Goal: Information Seeking & Learning: Learn about a topic

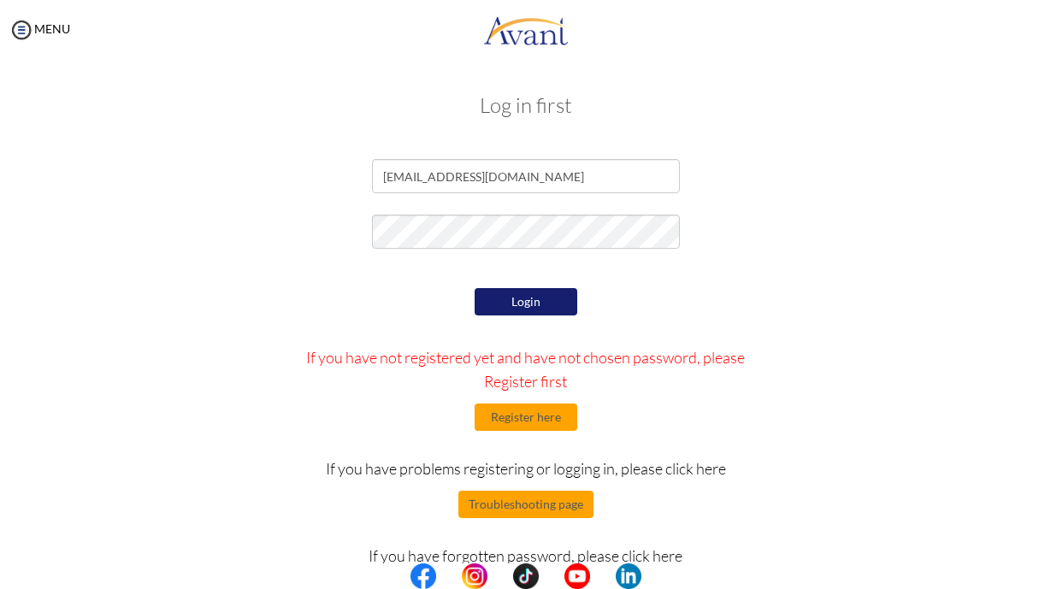
click at [504, 303] on button "Login" at bounding box center [526, 301] width 103 height 27
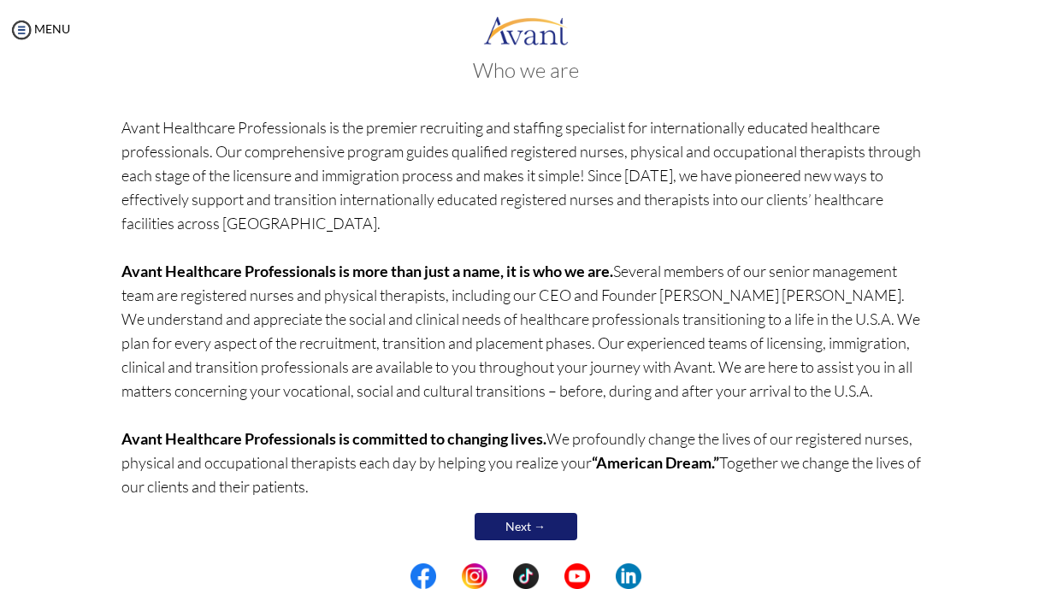
scroll to position [102, 0]
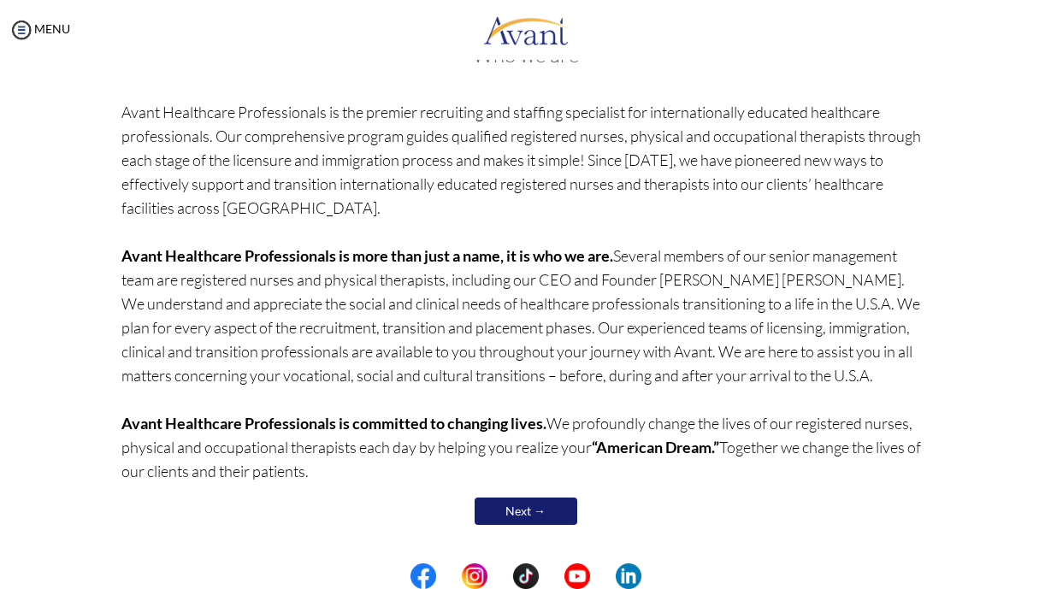
click at [541, 512] on link "Next →" at bounding box center [526, 511] width 103 height 27
click at [541, 483] on p "Avant Healthcare Professionals is the premier recruiting and staffing specialis…" at bounding box center [525, 291] width 808 height 383
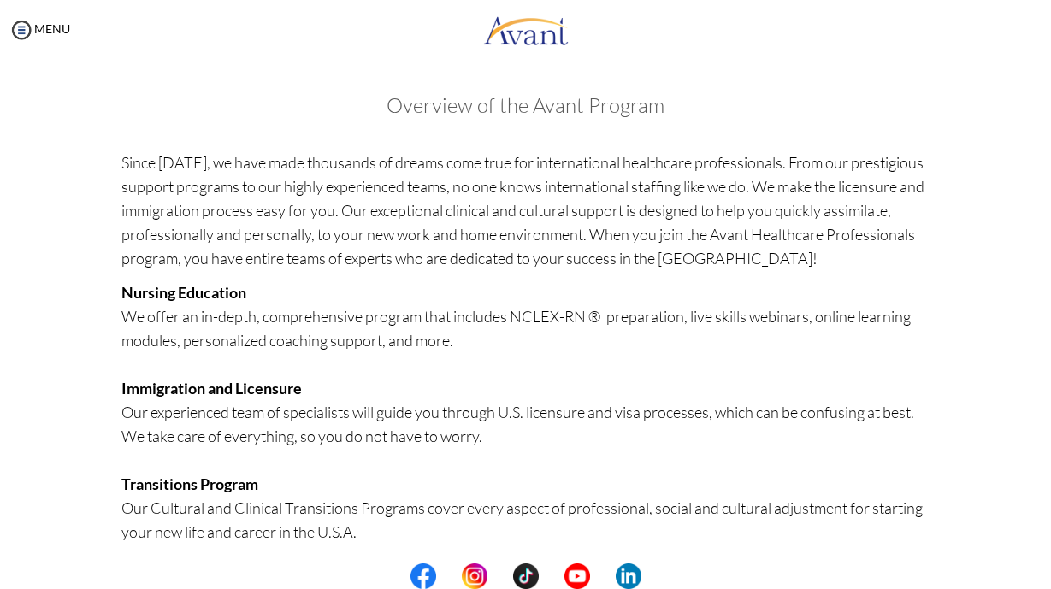
scroll to position [372, 0]
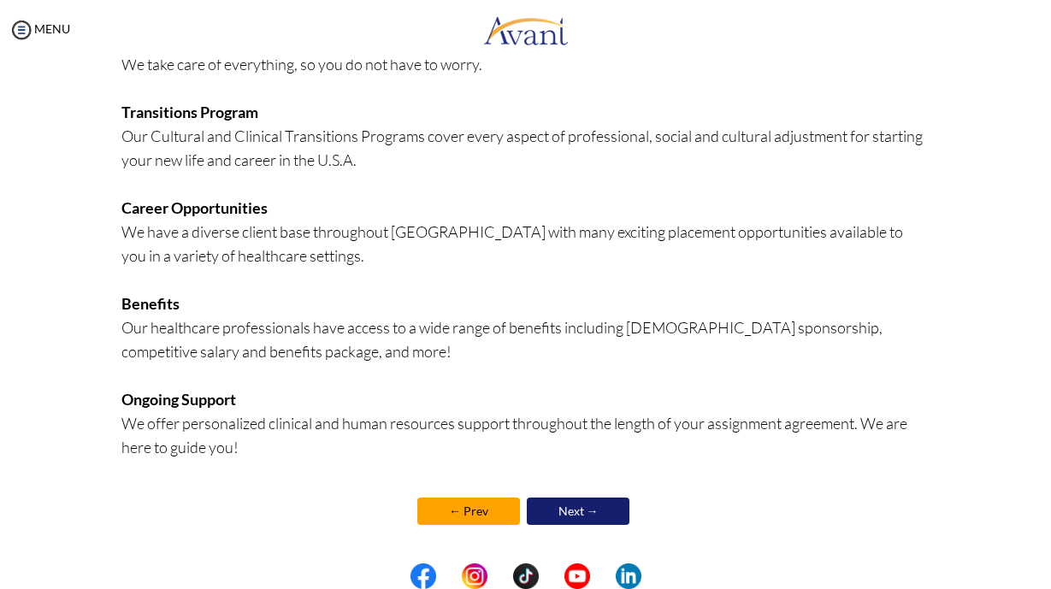
click at [571, 507] on link "Next →" at bounding box center [578, 511] width 103 height 27
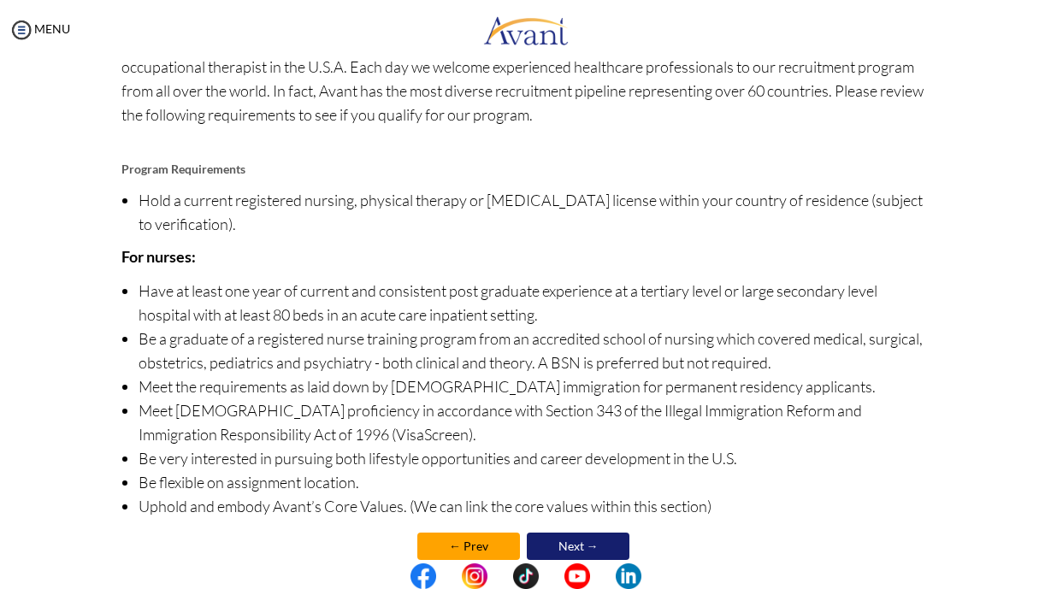
scroll to position [158, 0]
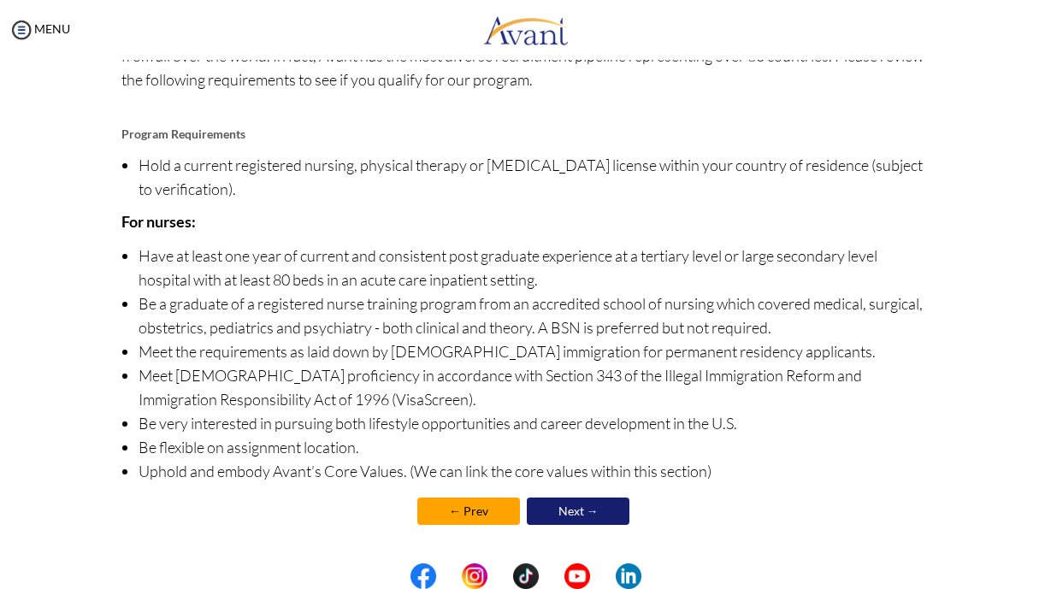
click at [588, 518] on link "Next →" at bounding box center [578, 511] width 103 height 27
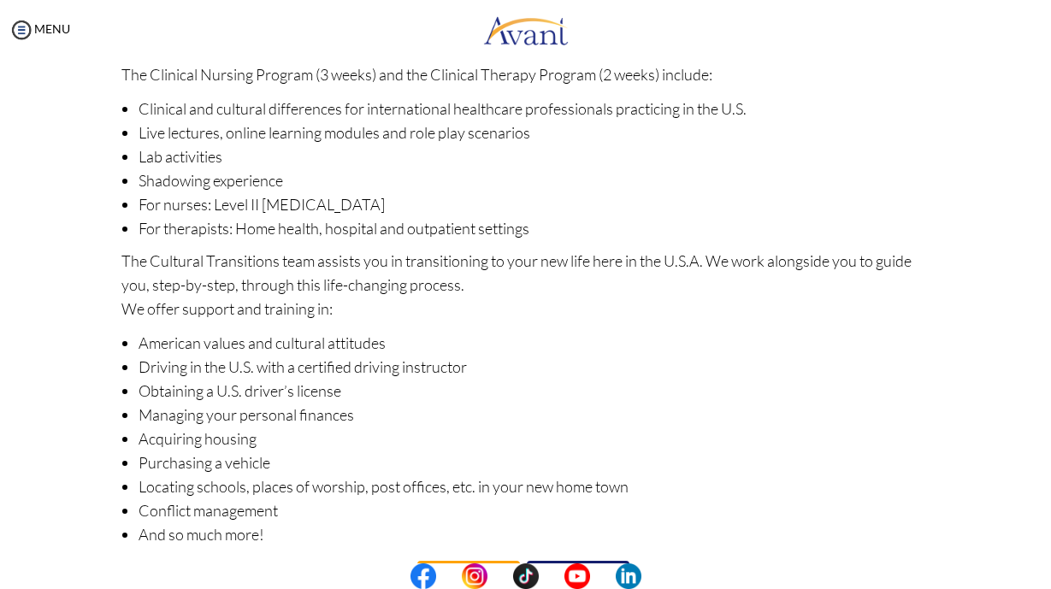
scroll to position [230, 0]
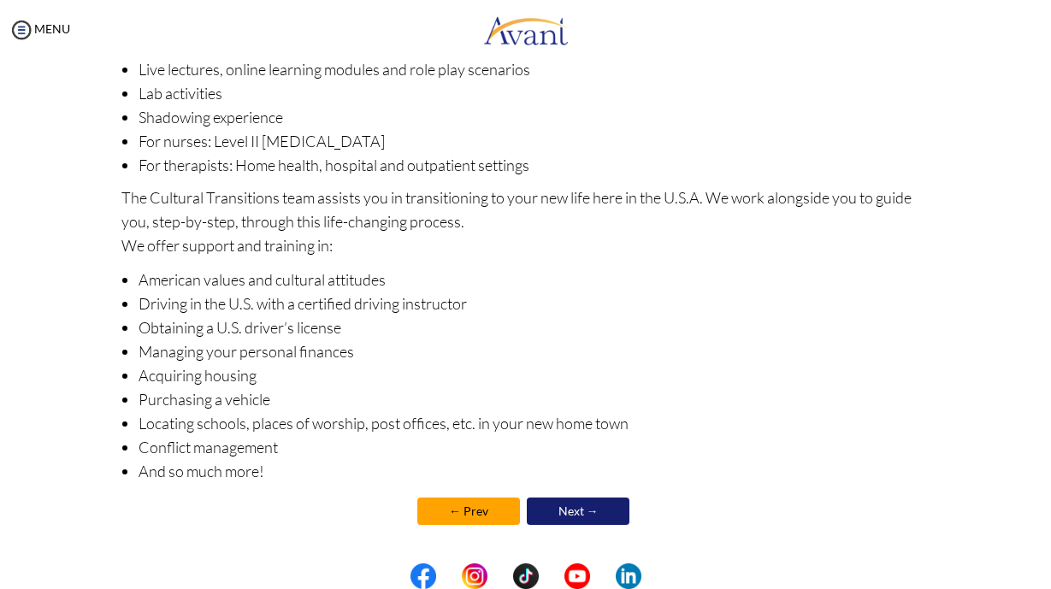
click at [577, 516] on link "Next →" at bounding box center [578, 511] width 103 height 27
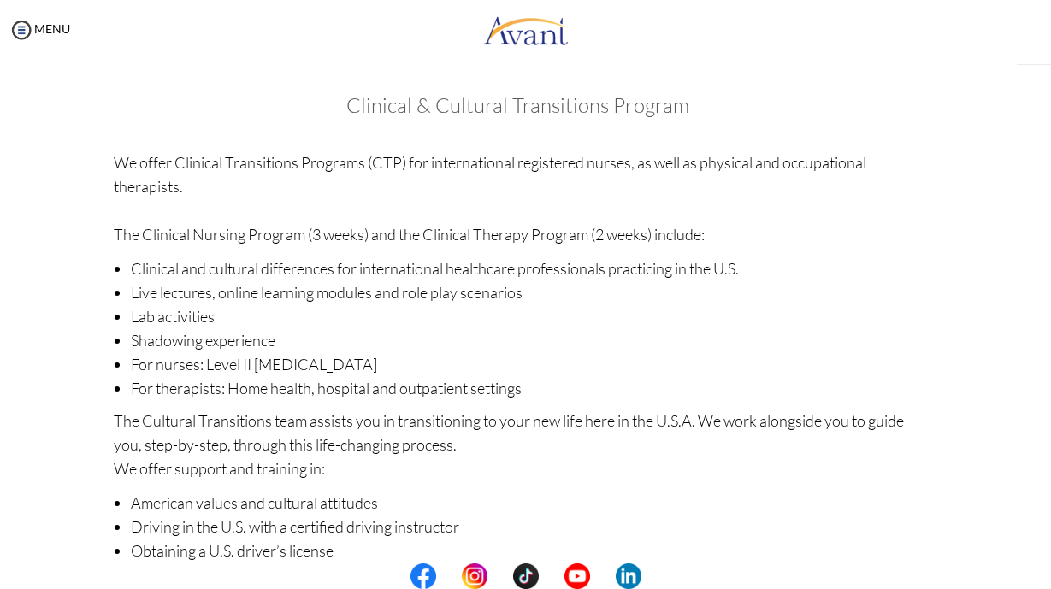
scroll to position [160, 0]
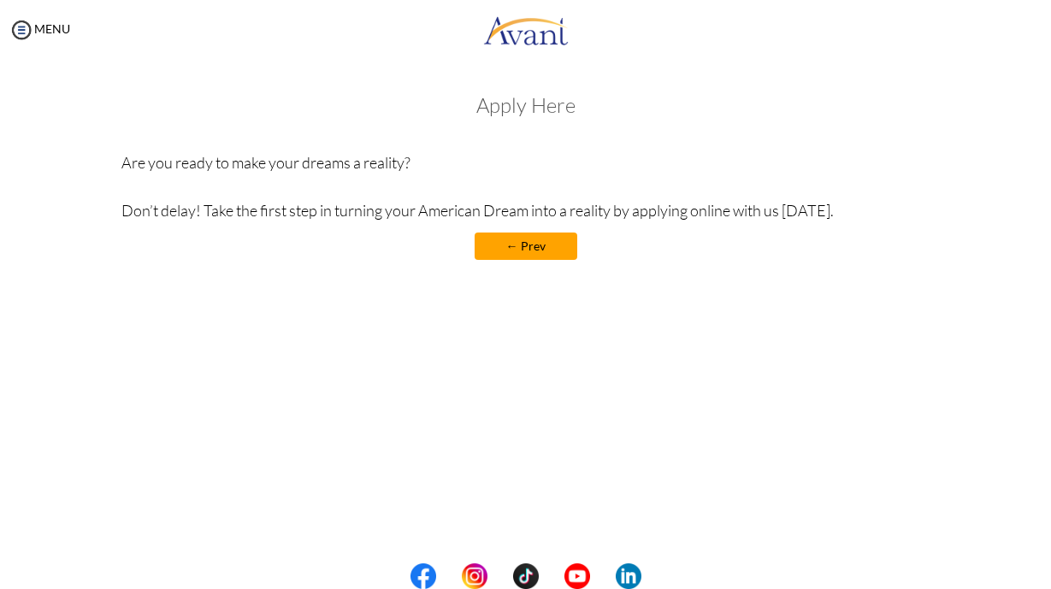
click at [514, 240] on link "← Prev" at bounding box center [526, 246] width 103 height 27
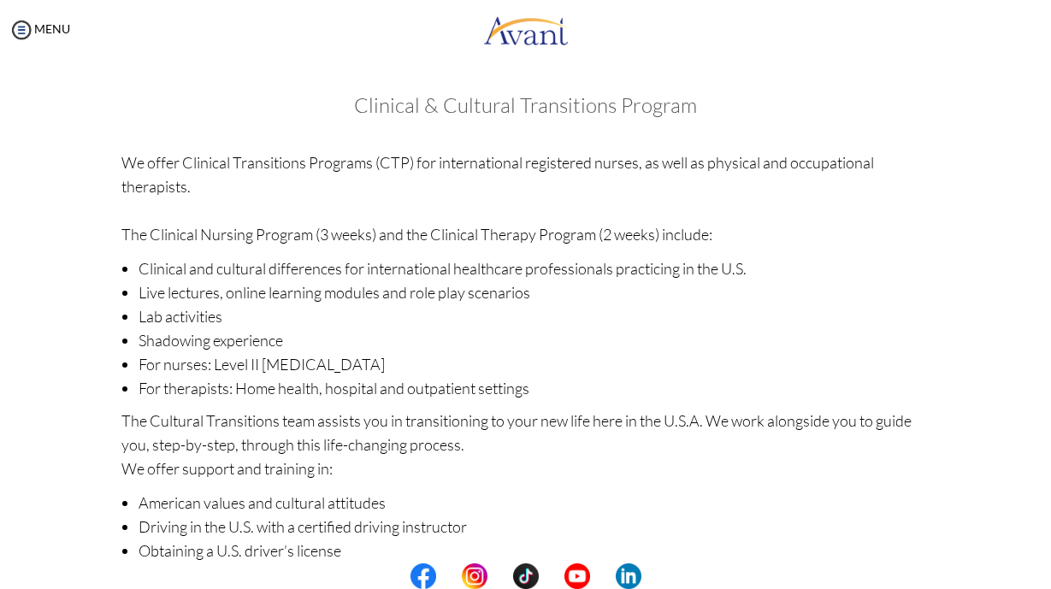
scroll to position [230, 0]
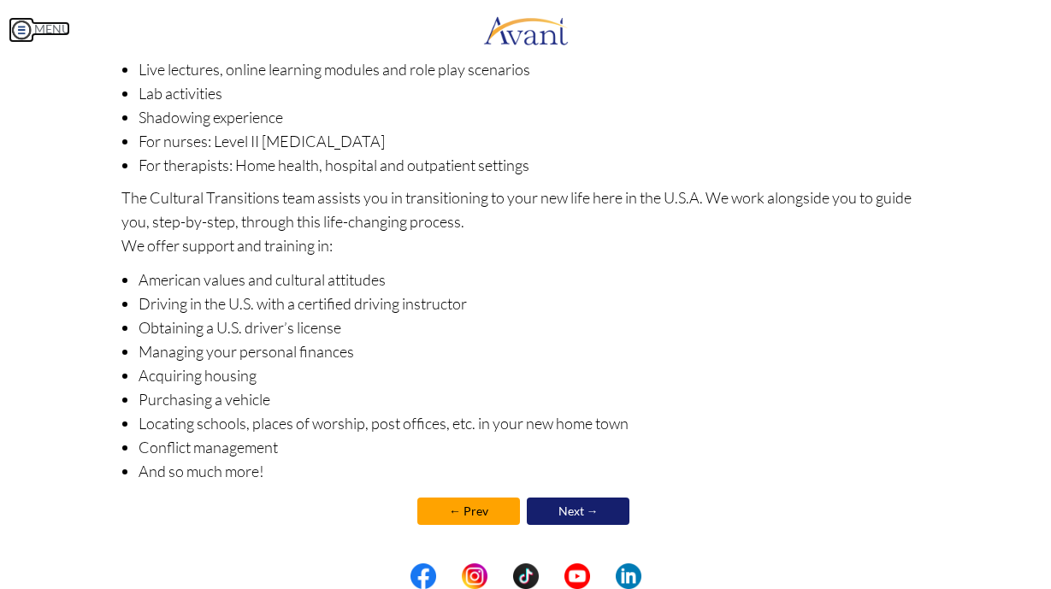
click at [27, 27] on img at bounding box center [22, 30] width 26 height 26
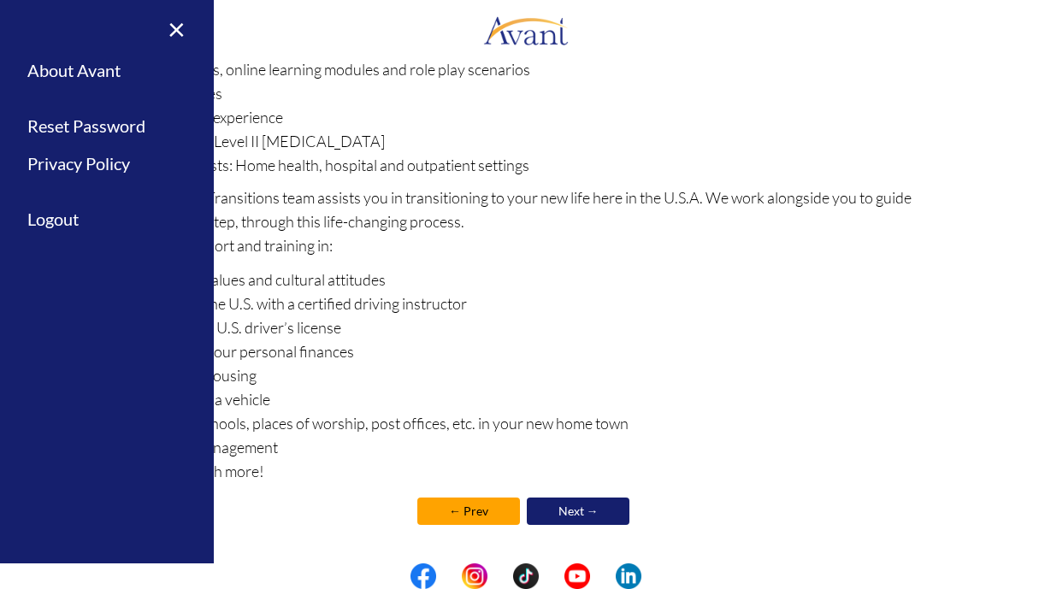
click at [619, 317] on li "Obtaining a U.S. driver’s license" at bounding box center [534, 328] width 791 height 24
click at [475, 510] on link "← Prev" at bounding box center [468, 511] width 103 height 27
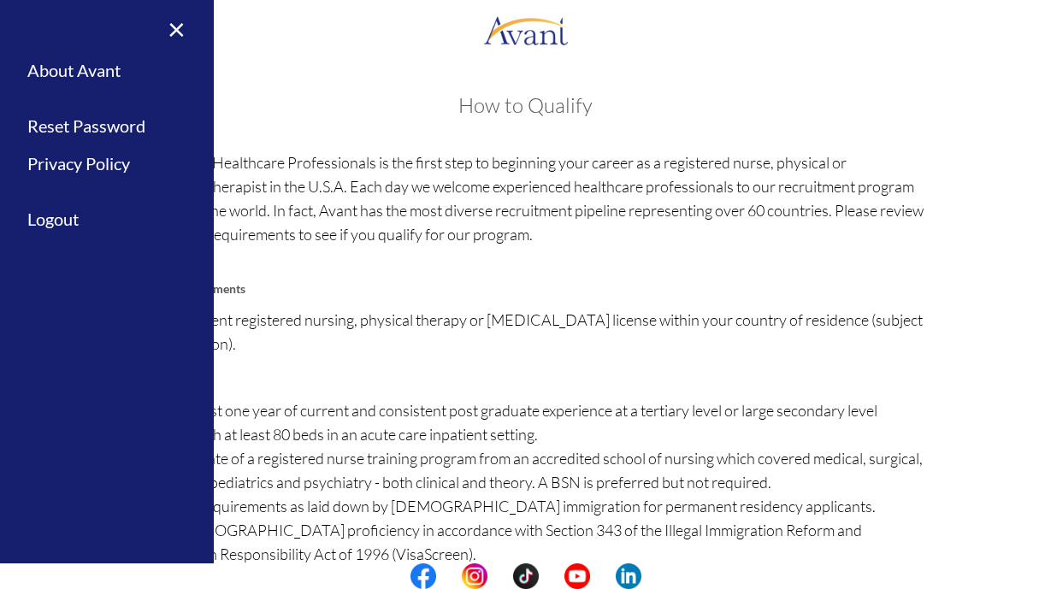
scroll to position [158, 0]
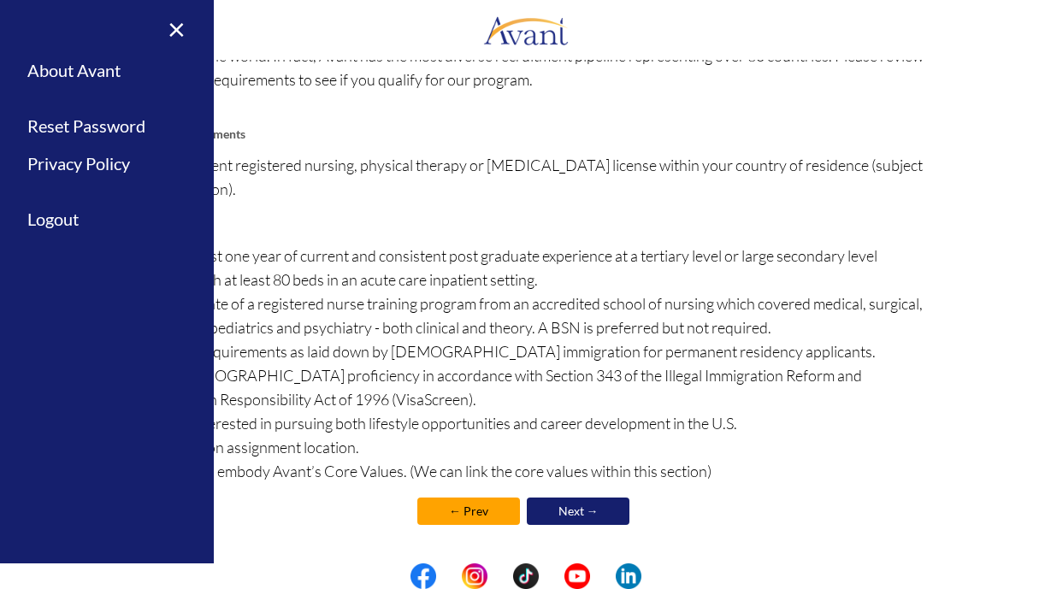
click at [470, 514] on link "← Prev" at bounding box center [468, 511] width 103 height 27
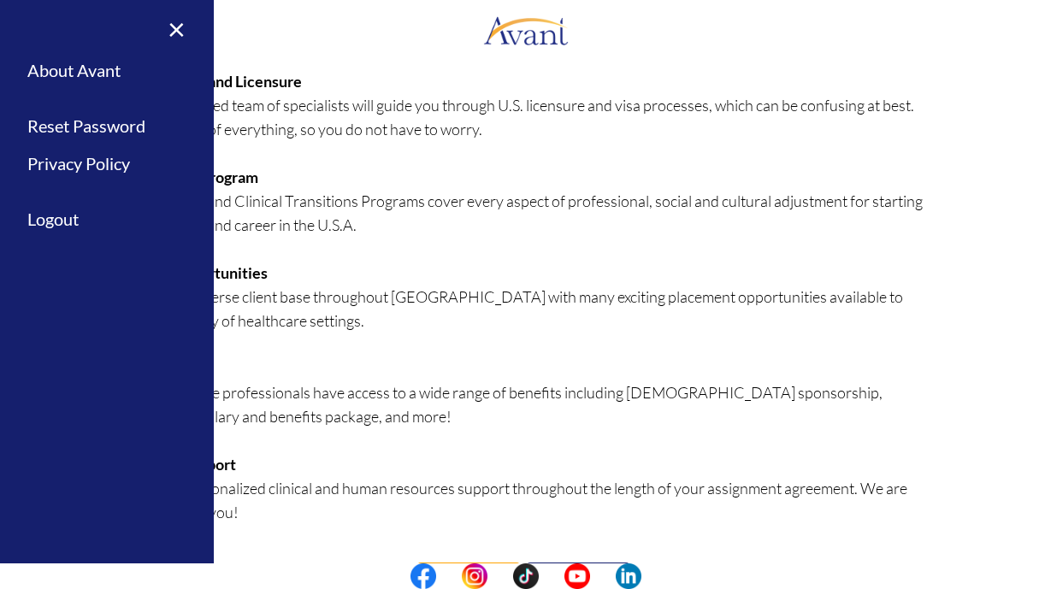
scroll to position [372, 0]
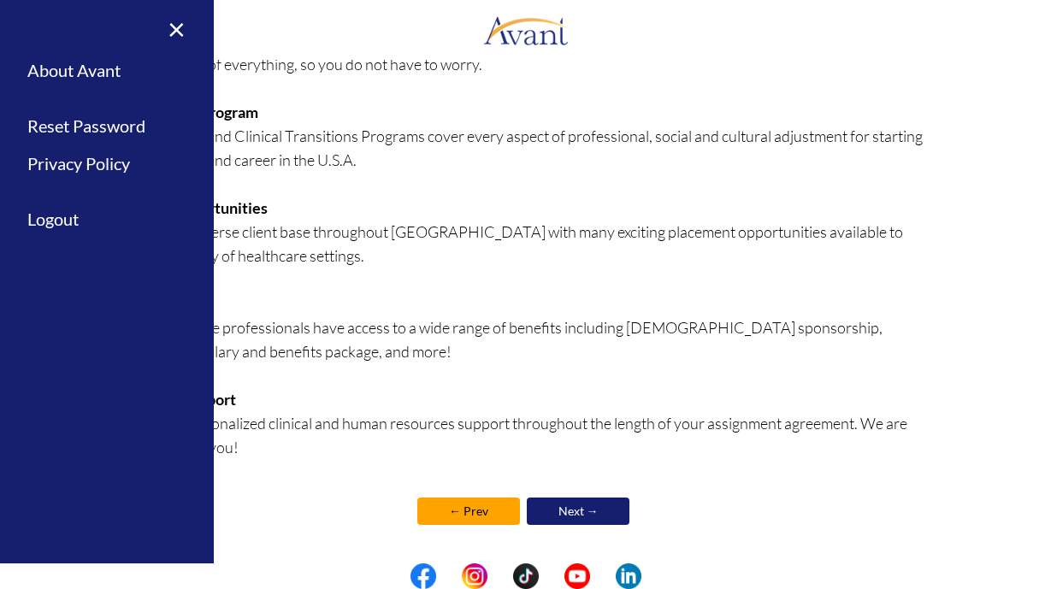
click at [478, 510] on link "← Prev" at bounding box center [468, 511] width 103 height 27
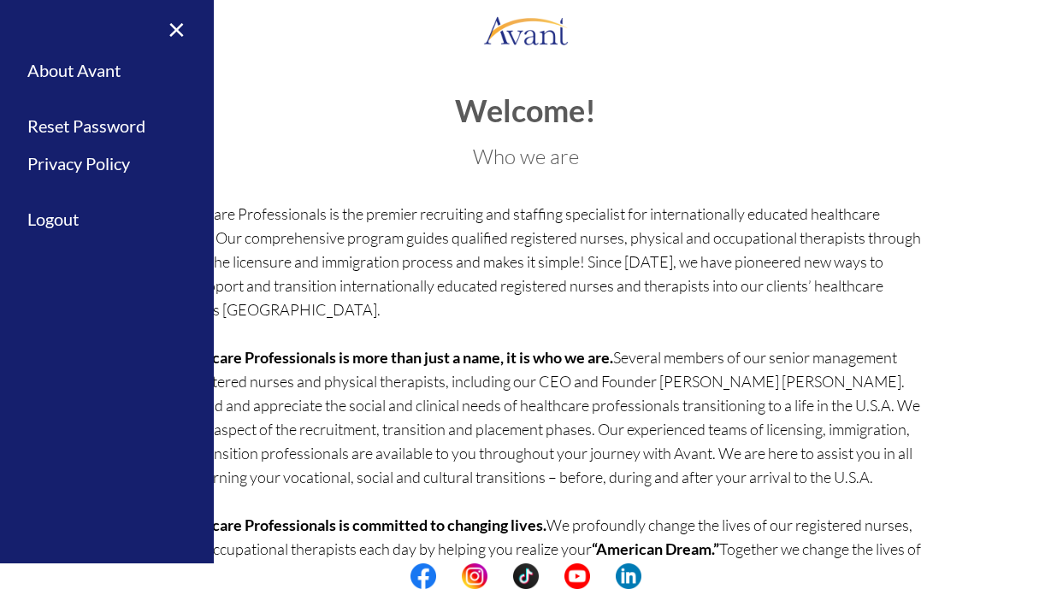
scroll to position [102, 0]
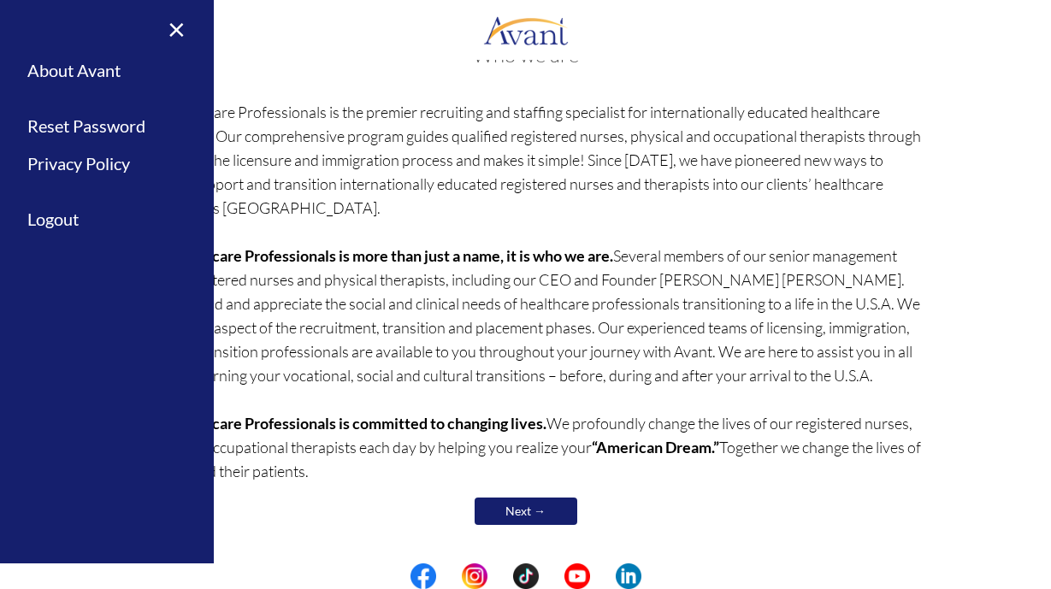
click at [507, 521] on link "Next →" at bounding box center [526, 511] width 103 height 27
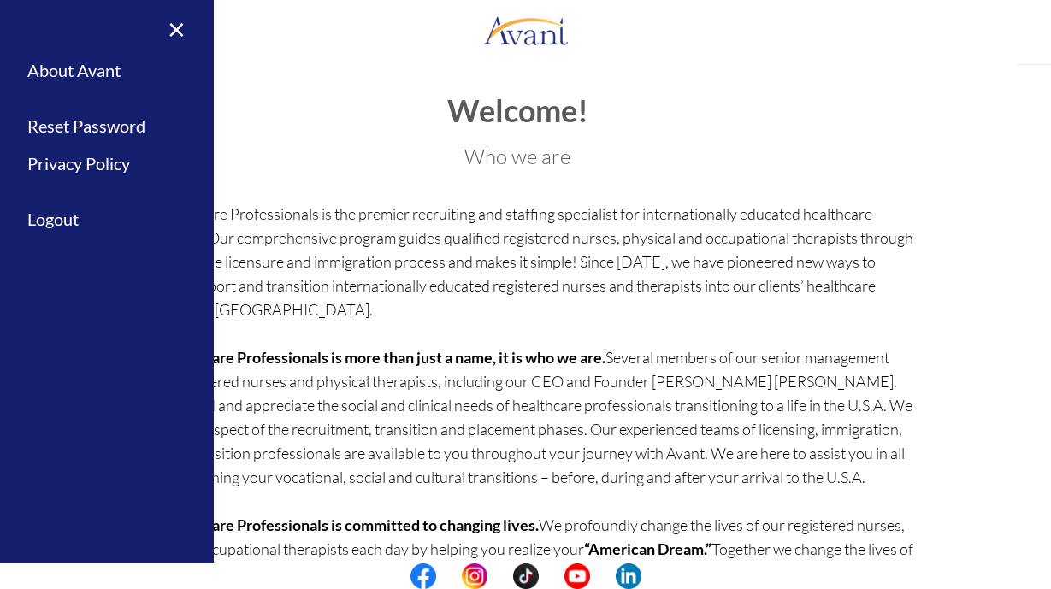
scroll to position [104, 0]
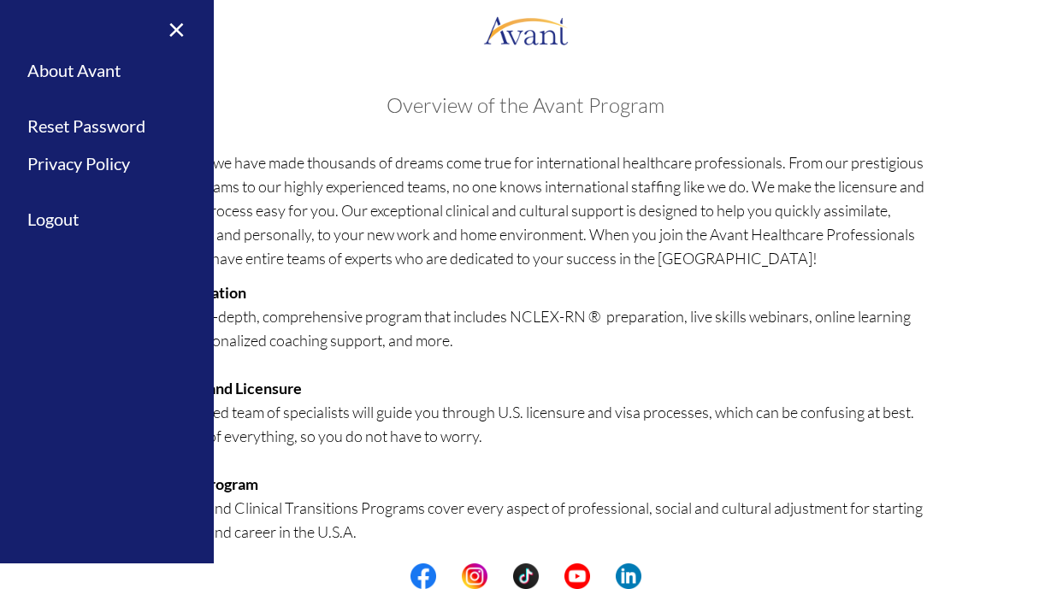
click at [323, 82] on div "Welcome! Who we are Avant Healthcare Professionals is the premier recruiting an…" at bounding box center [526, 498] width 834 height 842
click at [780, 74] on div "My Status What is the next step? We would like you to watch the introductory vi…" at bounding box center [525, 354] width 1051 height 589
click at [180, 31] on link "×" at bounding box center [166, 28] width 52 height 57
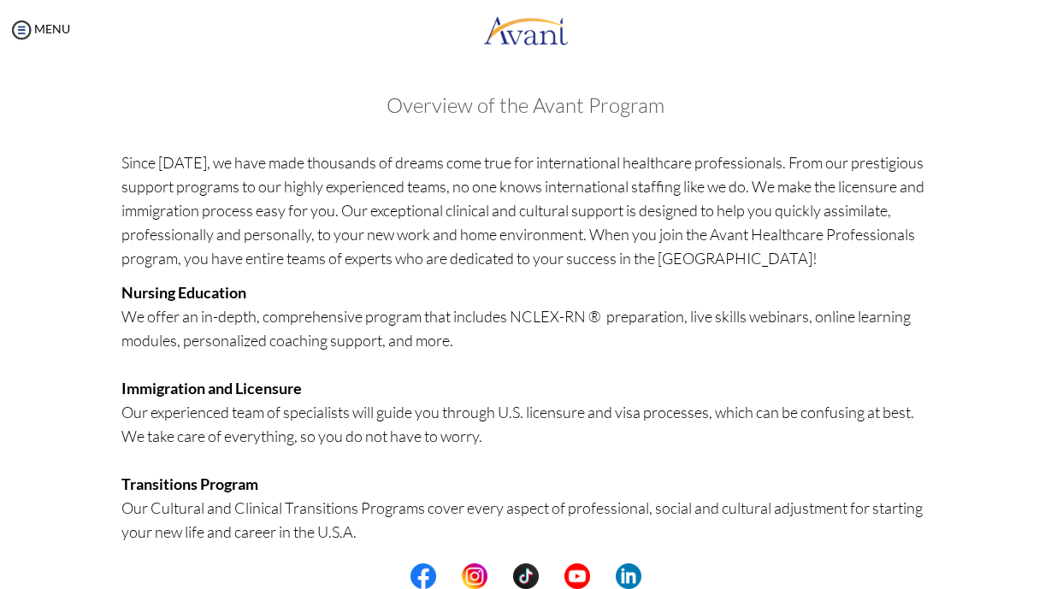
scroll to position [372, 0]
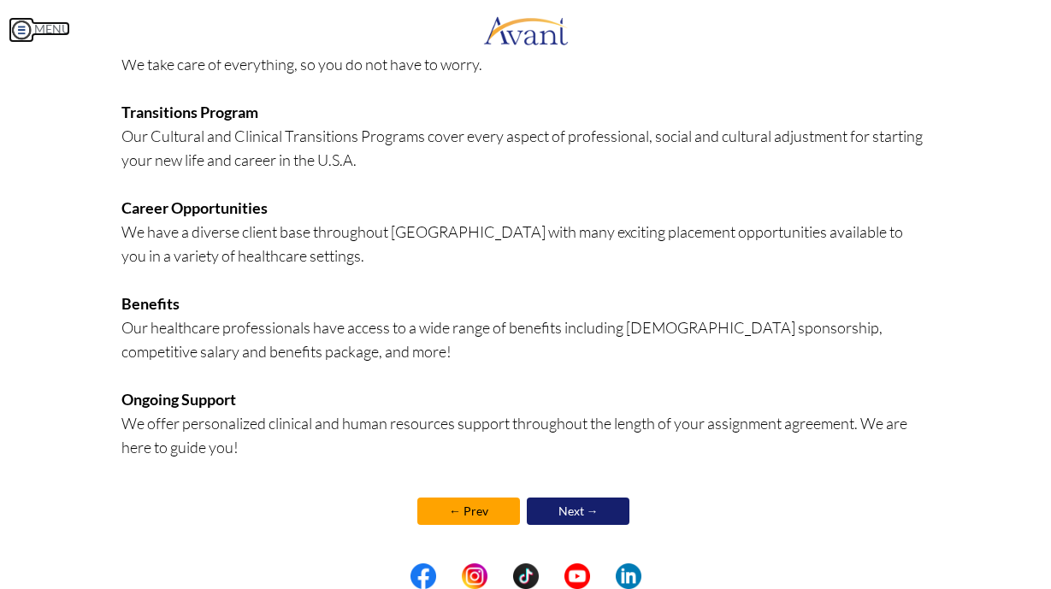
click at [30, 29] on img at bounding box center [22, 30] width 26 height 26
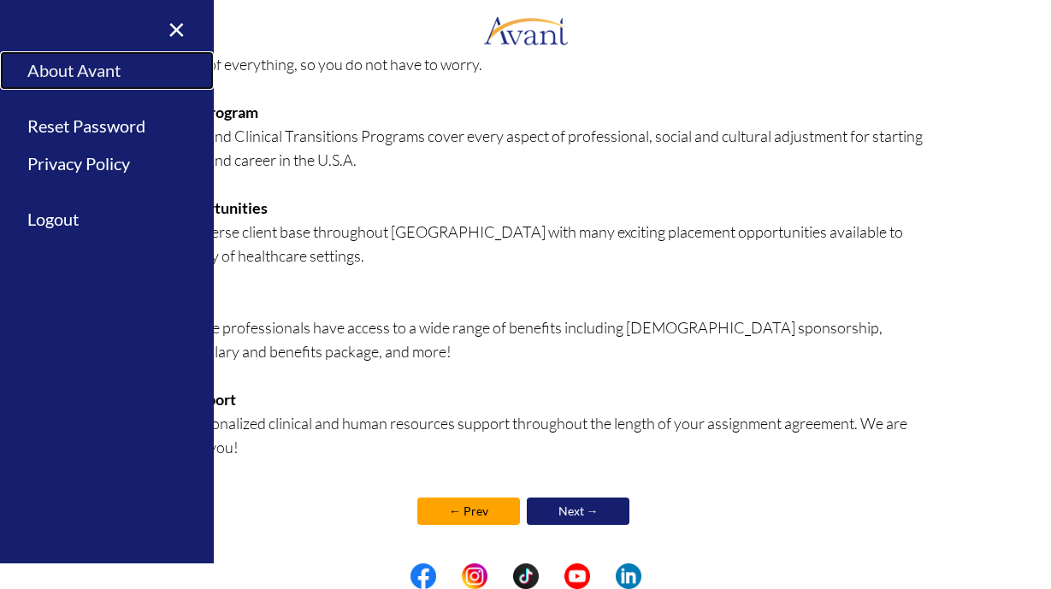
click at [75, 67] on link "About Avant" at bounding box center [107, 70] width 214 height 38
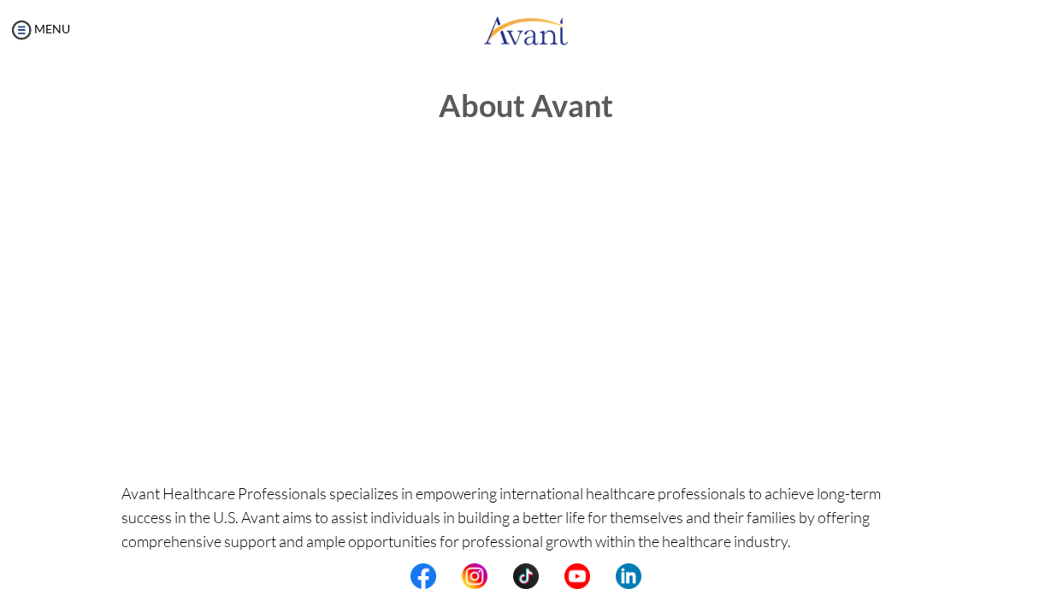
scroll to position [0, 0]
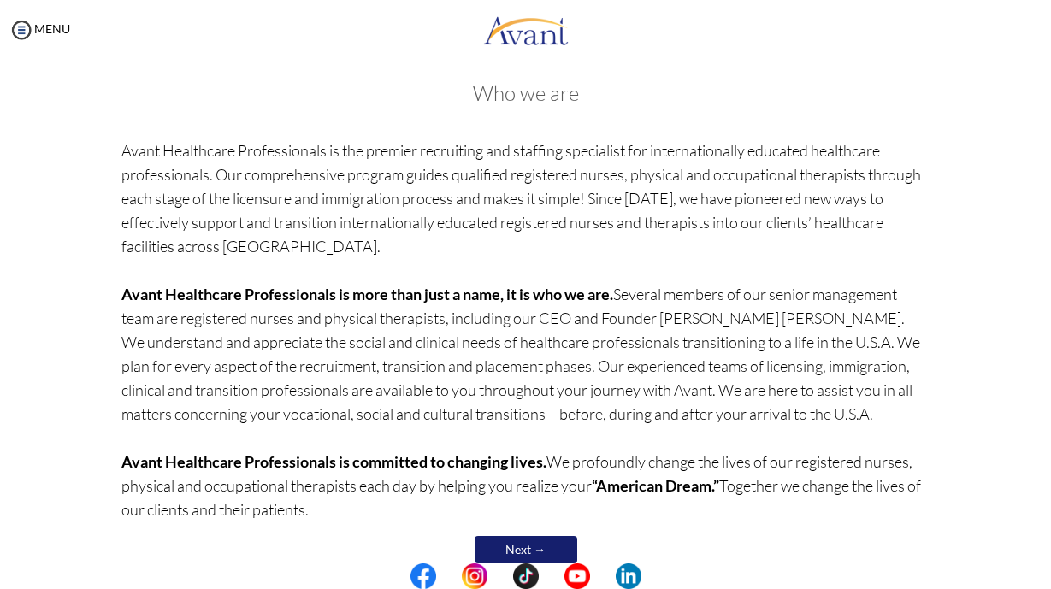
scroll to position [102, 0]
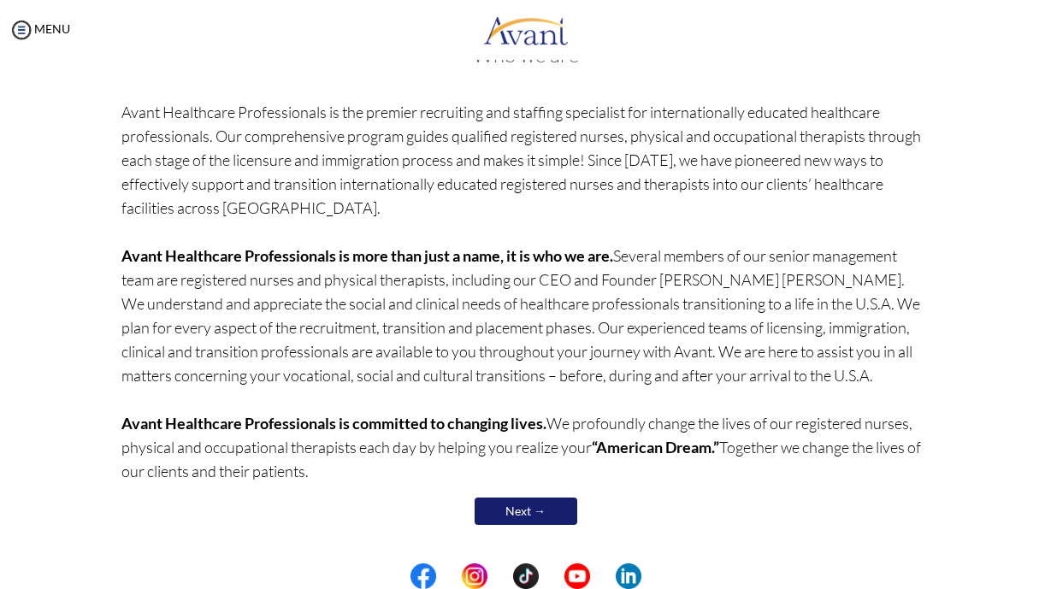
click at [525, 516] on link "Next →" at bounding box center [526, 511] width 103 height 27
click at [525, 433] on b "Avant Healthcare Professionals is committed to changing lives." at bounding box center [333, 423] width 425 height 19
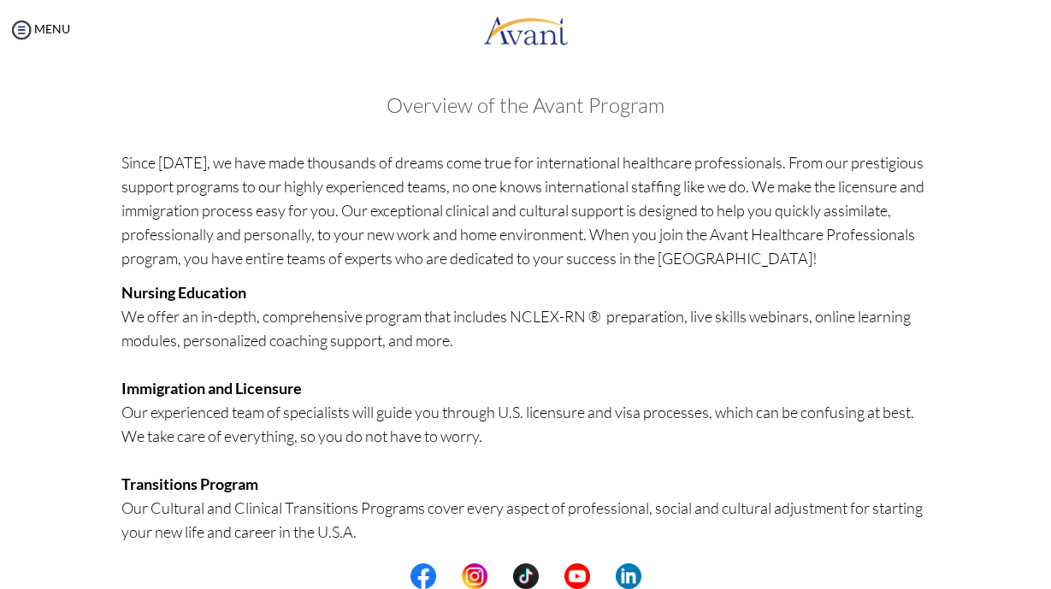
scroll to position [372, 0]
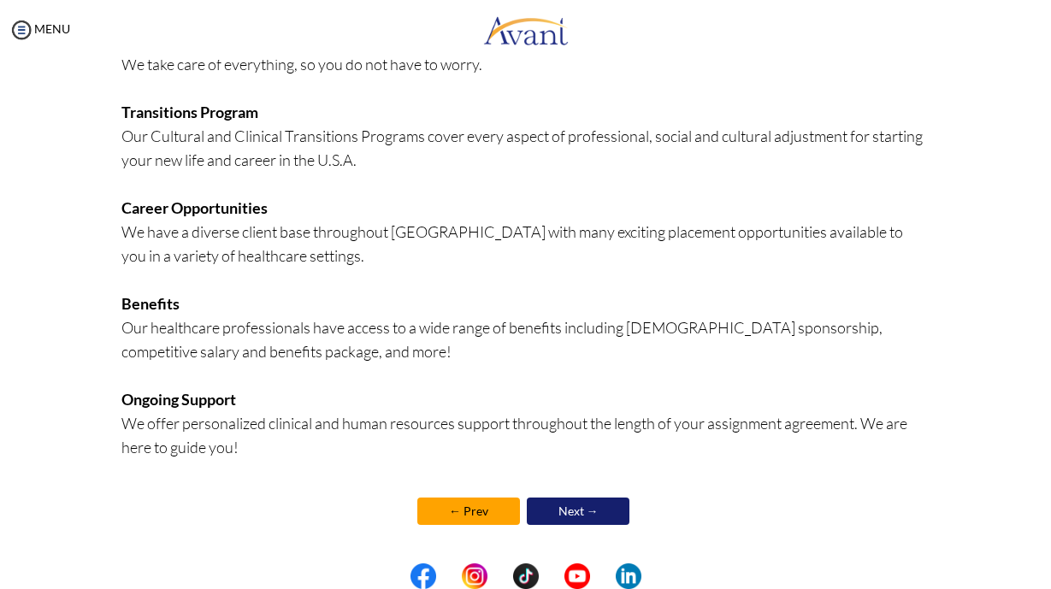
click at [578, 514] on link "Next →" at bounding box center [578, 511] width 103 height 27
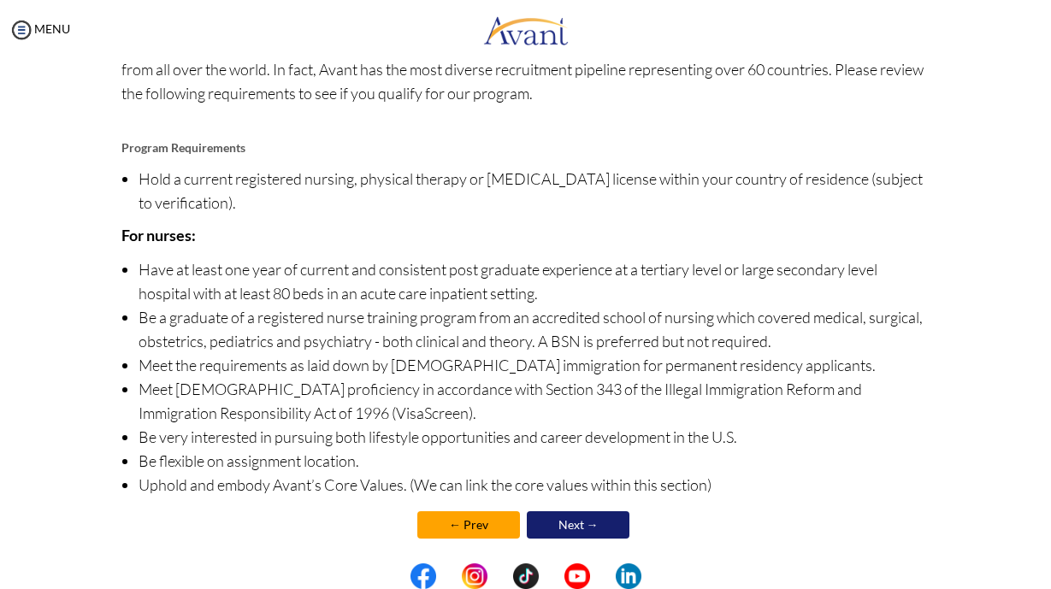
scroll to position [158, 0]
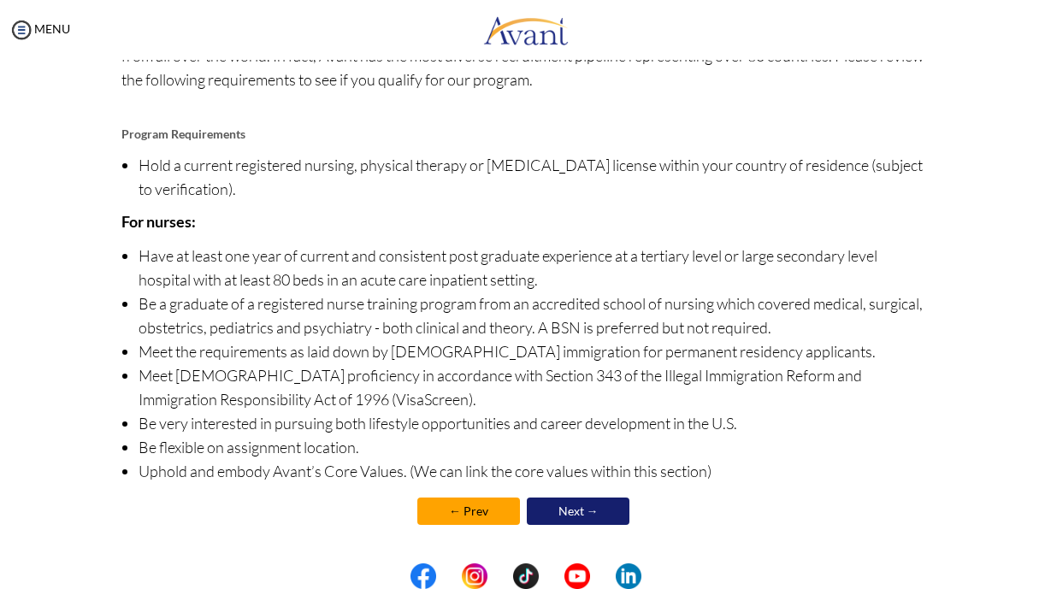
click at [577, 514] on link "Next →" at bounding box center [578, 511] width 103 height 27
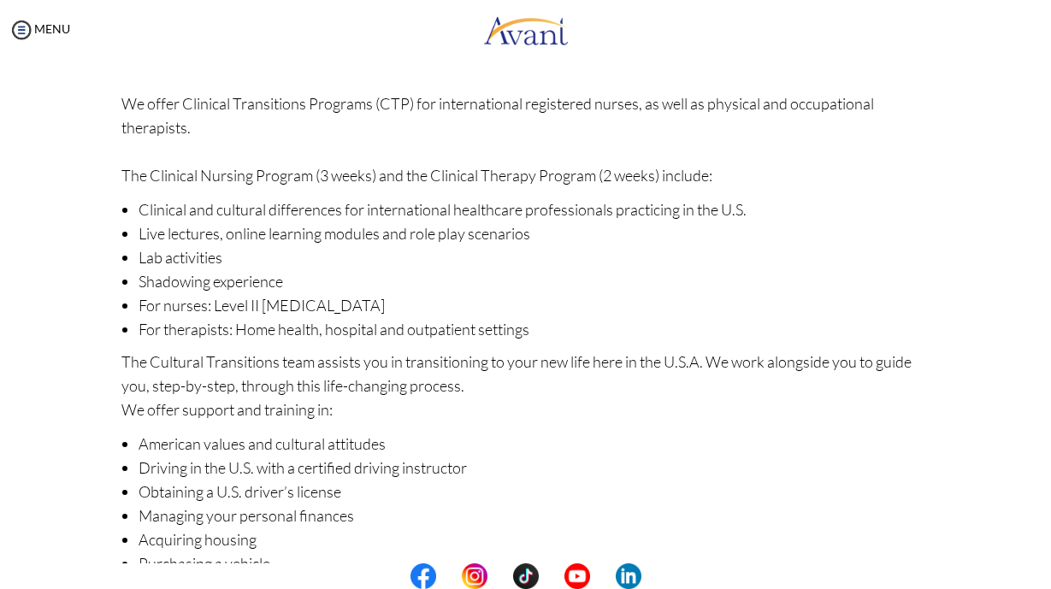
scroll to position [230, 0]
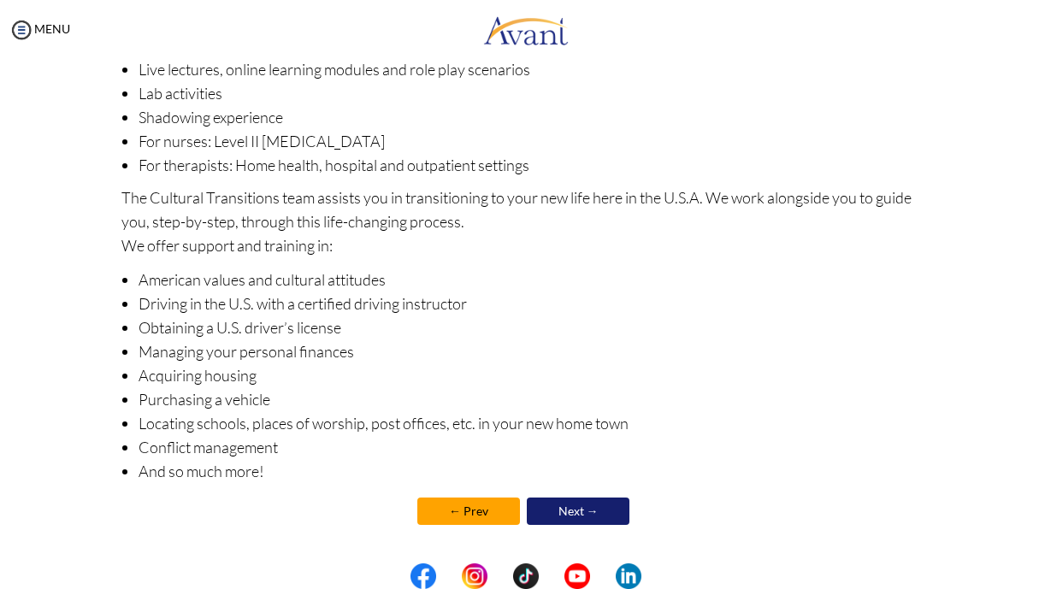
click at [571, 514] on link "Next →" at bounding box center [578, 511] width 103 height 27
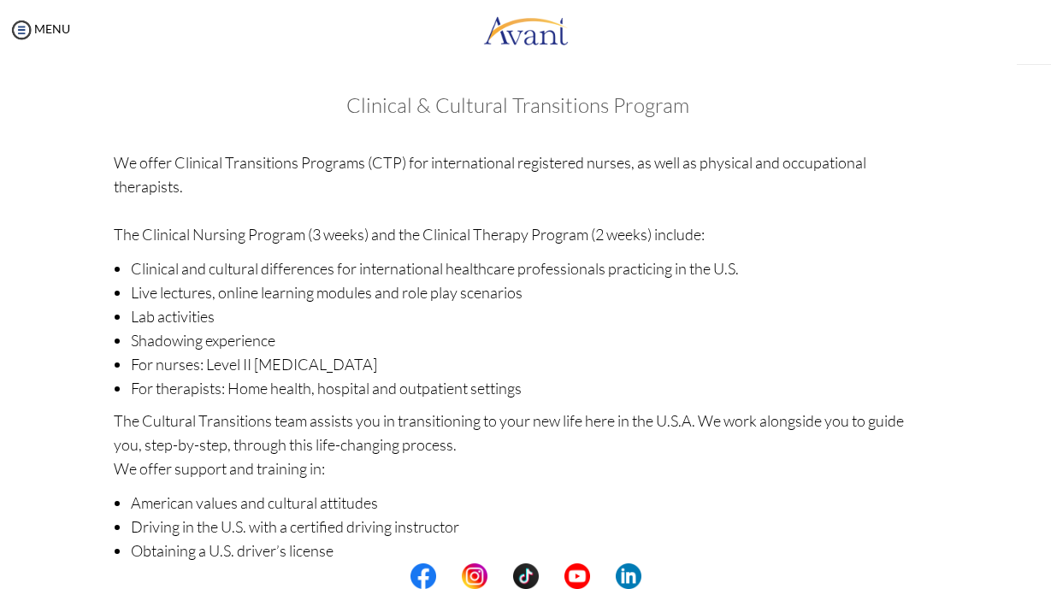
scroll to position [160, 0]
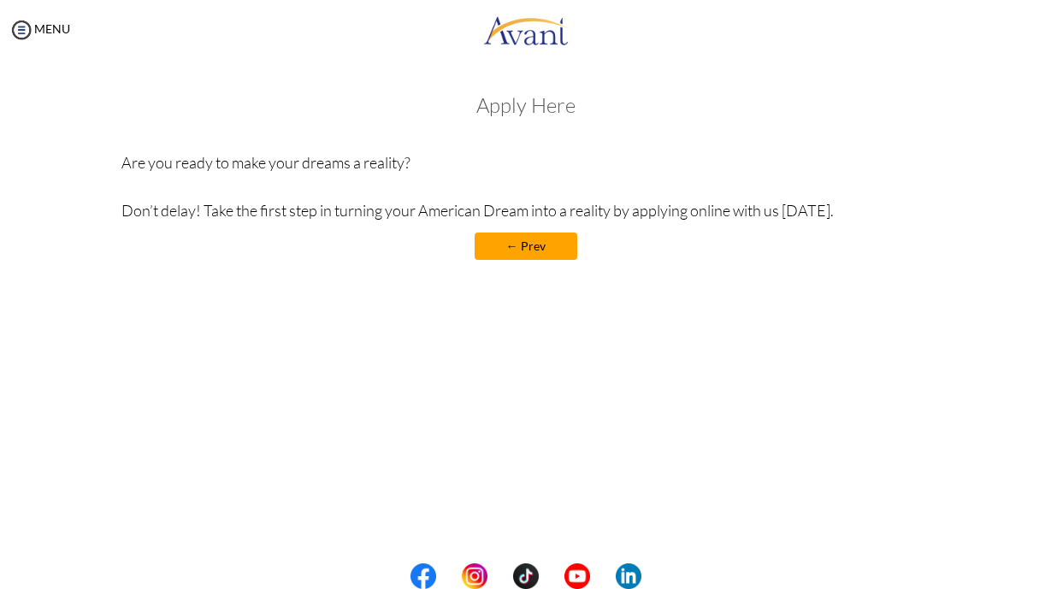
click at [535, 109] on h3 "Apply Here" at bounding box center [525, 105] width 808 height 22
click at [55, 35] on div "MENU" at bounding box center [35, 294] width 70 height 589
click at [55, 35] on link "MENU" at bounding box center [40, 28] width 62 height 15
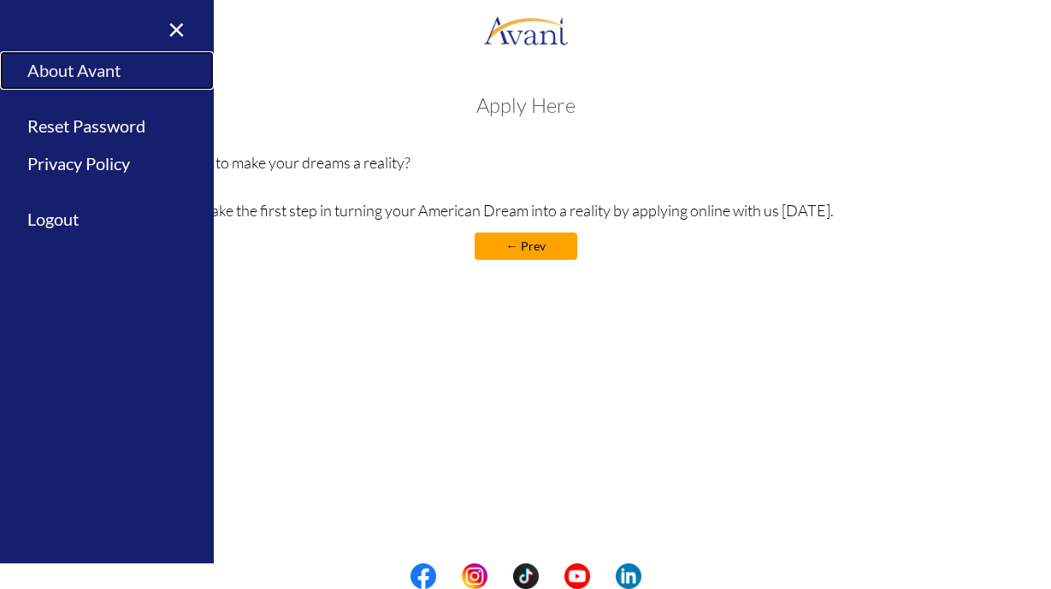
click at [69, 67] on link "About Avant" at bounding box center [107, 70] width 214 height 38
